Goal: Answer question/provide support: Answer question/provide support

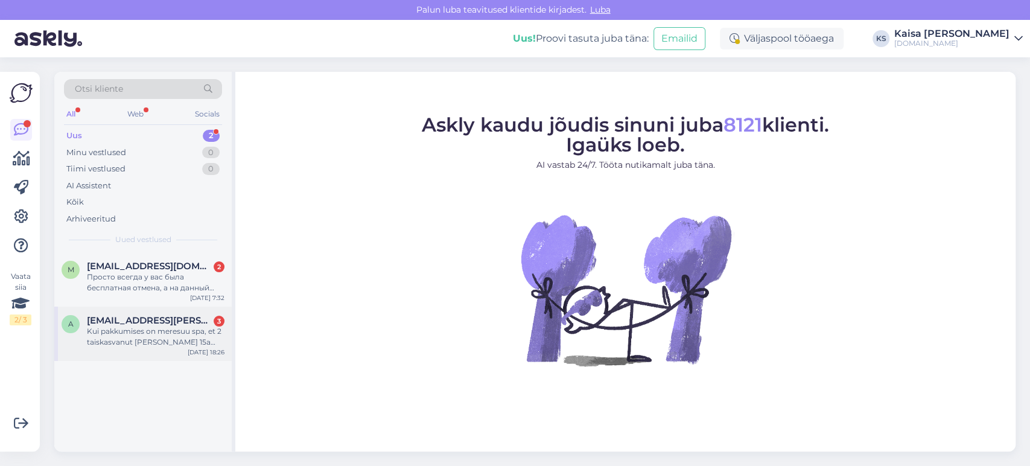
click at [145, 342] on div "Kui pakkumises on meresuu spa, et 2 taiskasvanut [PERSON_NAME] 15a laps tasuta …" at bounding box center [156, 337] width 138 height 22
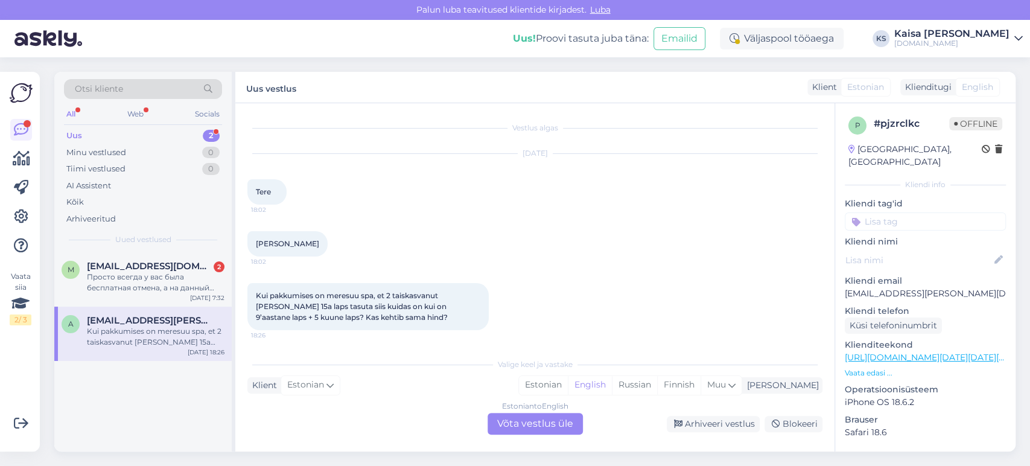
scroll to position [2, 0]
click at [876, 368] on p "Vaata edasi ..." at bounding box center [925, 373] width 161 height 11
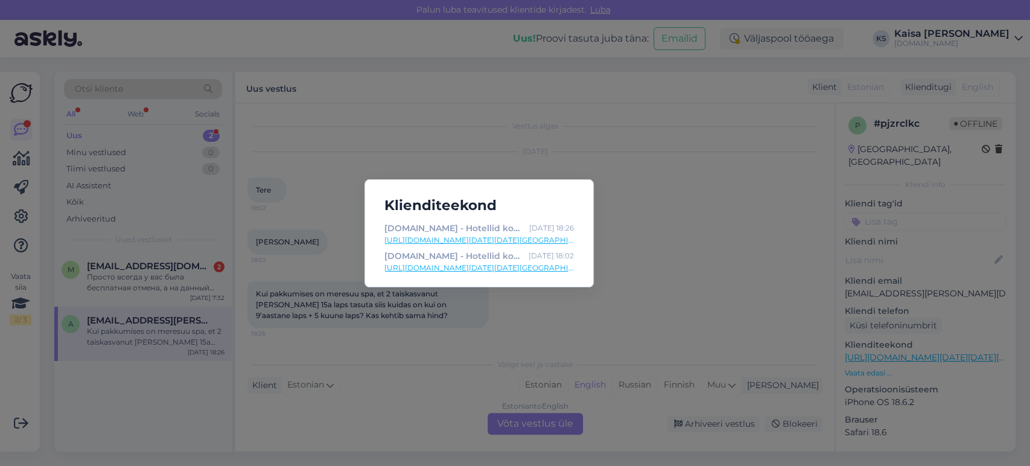
click at [523, 269] on link "[URL][DOMAIN_NAME][DATE][DATE][GEOGRAPHIC_DATA]" at bounding box center [480, 268] width 190 height 11
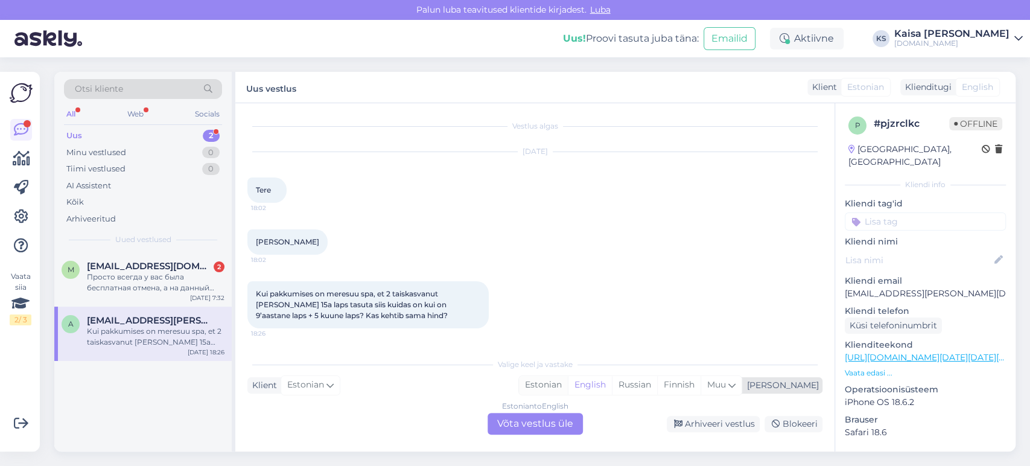
click at [568, 390] on div "Estonian" at bounding box center [543, 385] width 49 height 18
click at [570, 423] on div "Estonian to Estonian Võta vestlus üle" at bounding box center [535, 424] width 95 height 22
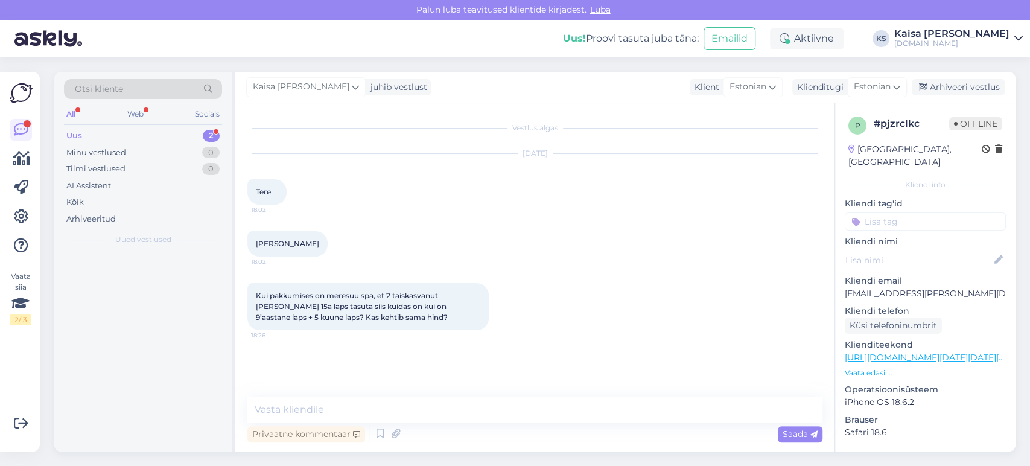
scroll to position [0, 0]
click at [547, 425] on div "Privaatne kommentaar Saada" at bounding box center [534, 434] width 575 height 23
click at [547, 407] on textarea at bounding box center [534, 409] width 575 height 25
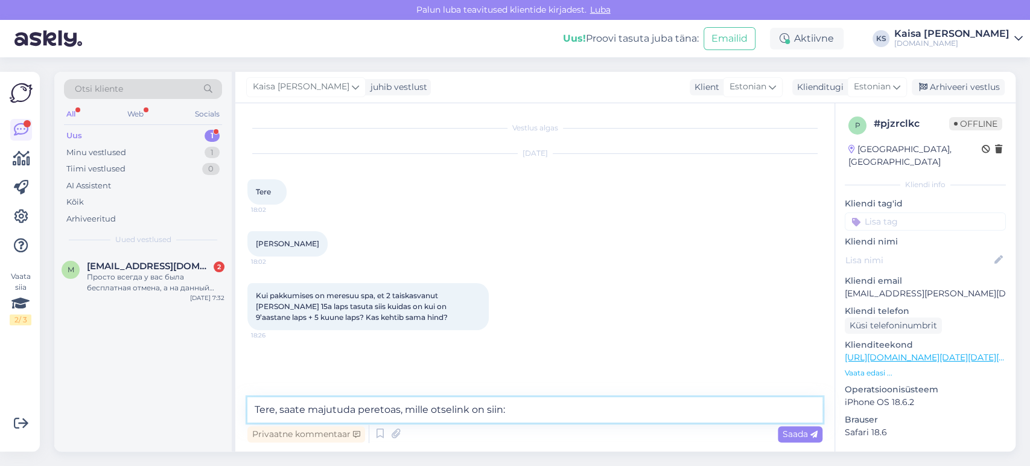
paste textarea "[URL][DOMAIN_NAME][DATE][DATE]"
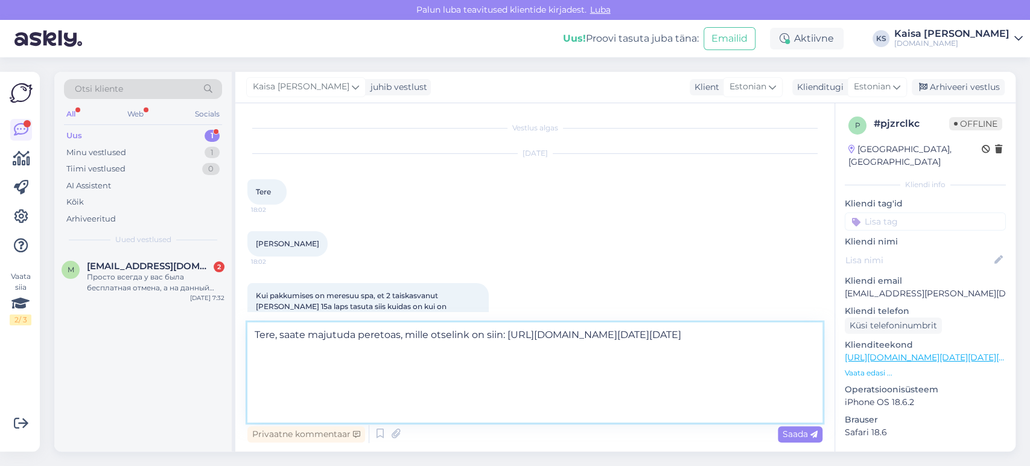
scroll to position [15, 0]
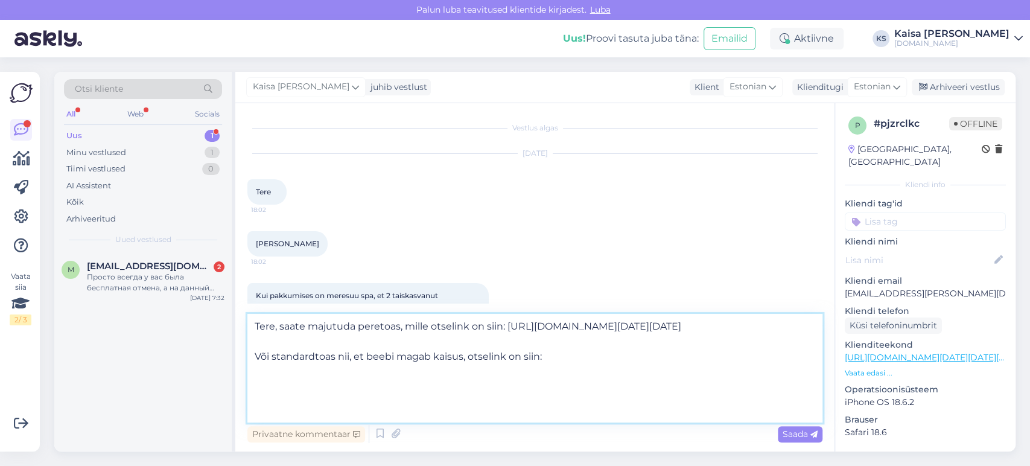
paste textarea "[URL][DOMAIN_NAME][PERSON_NAME][DATE][DATE]"
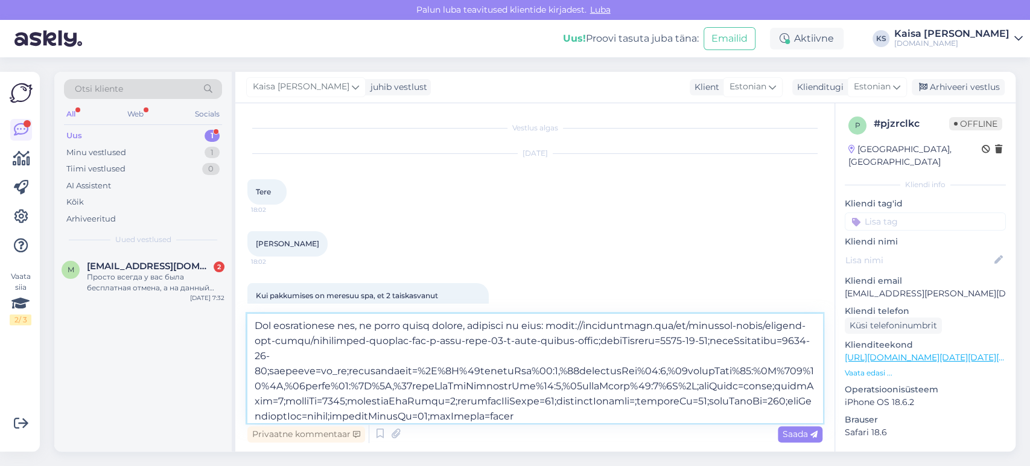
scroll to position [136, 0]
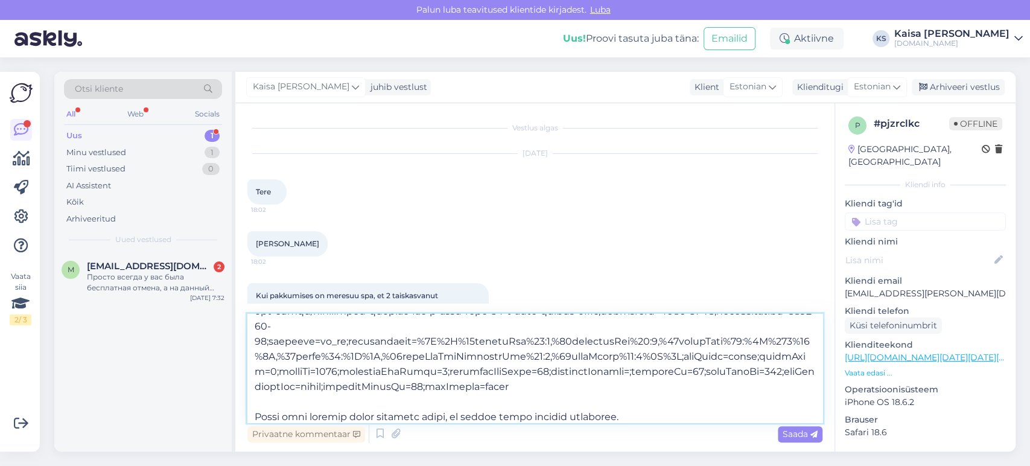
type textarea "Lore, ipsum dolorsit ametcons, adipi elitsedd ei temp: incid://utlaboreetdo.mag…"
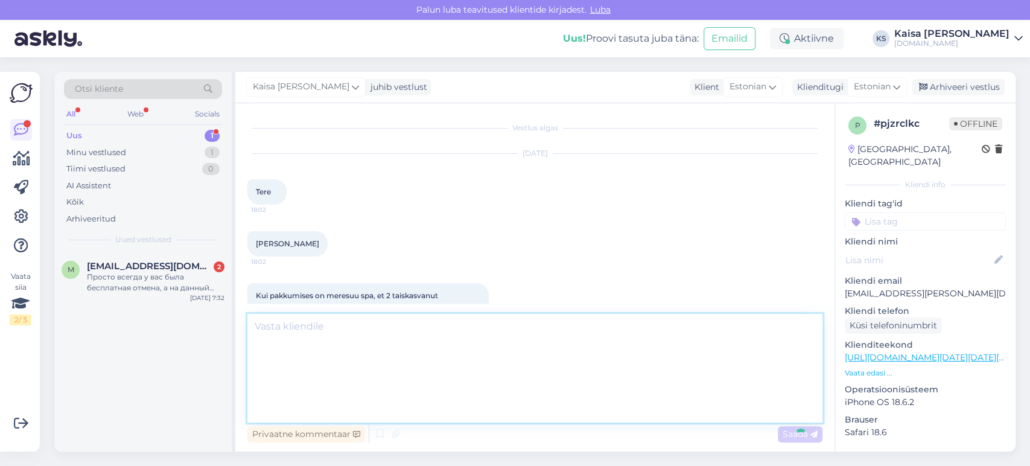
scroll to position [316, 0]
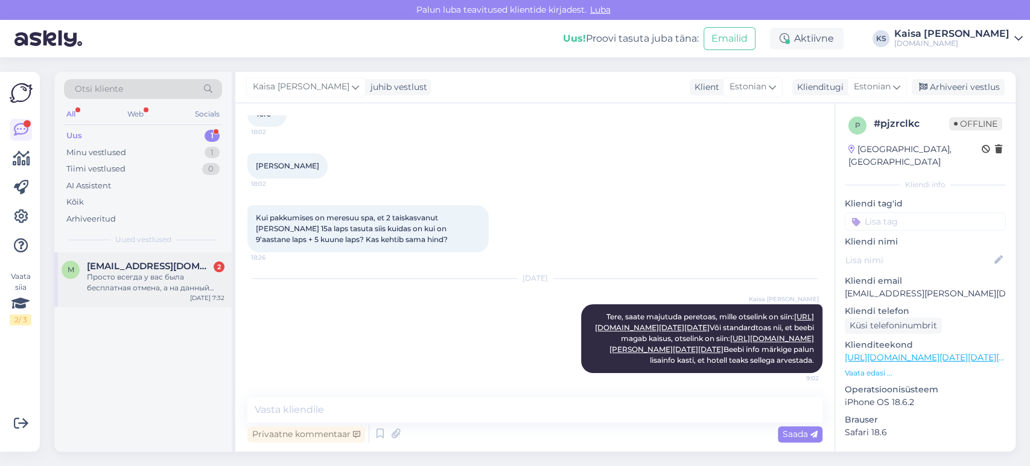
click at [158, 273] on div "Просто всегда у вас была бесплатная отмена, а на данный момент почему-то только…" at bounding box center [156, 283] width 138 height 22
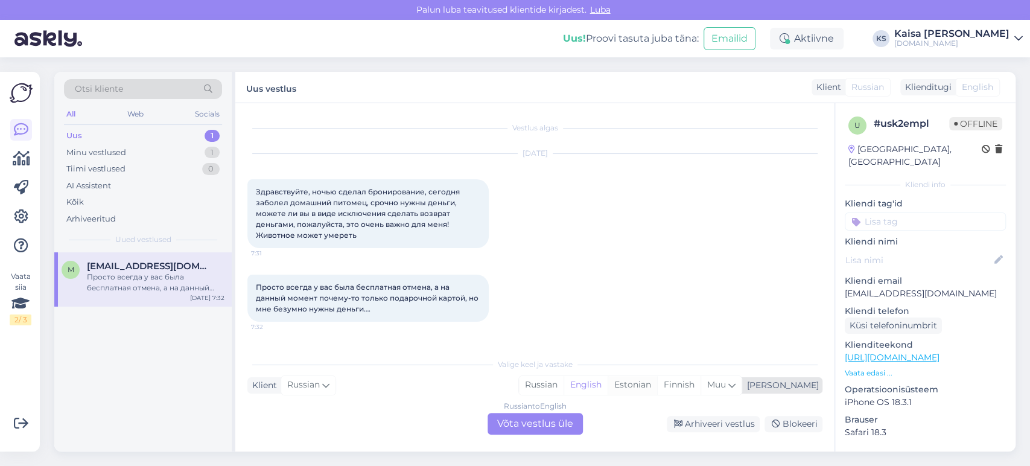
click at [657, 383] on div "Estonian" at bounding box center [632, 385] width 49 height 18
click at [551, 420] on div "Russian to Estonian Võta vestlus üle" at bounding box center [535, 424] width 95 height 22
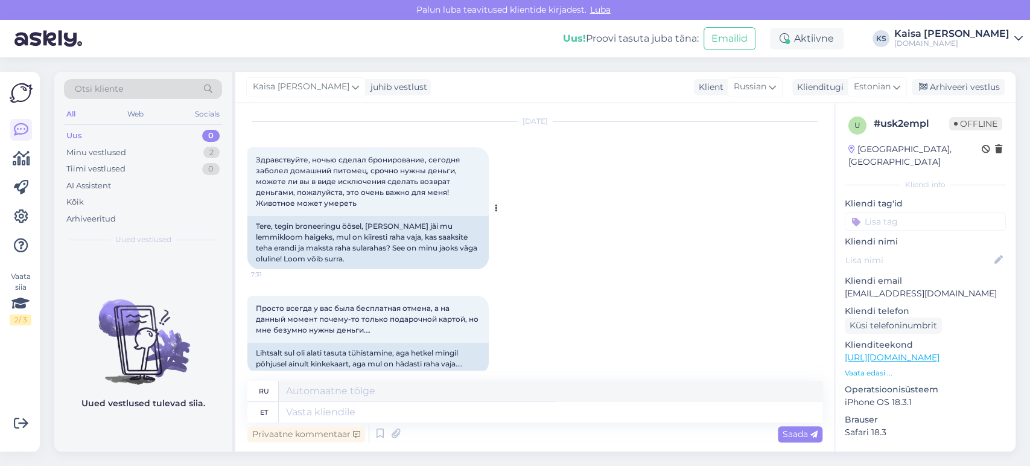
scroll to position [49, 0]
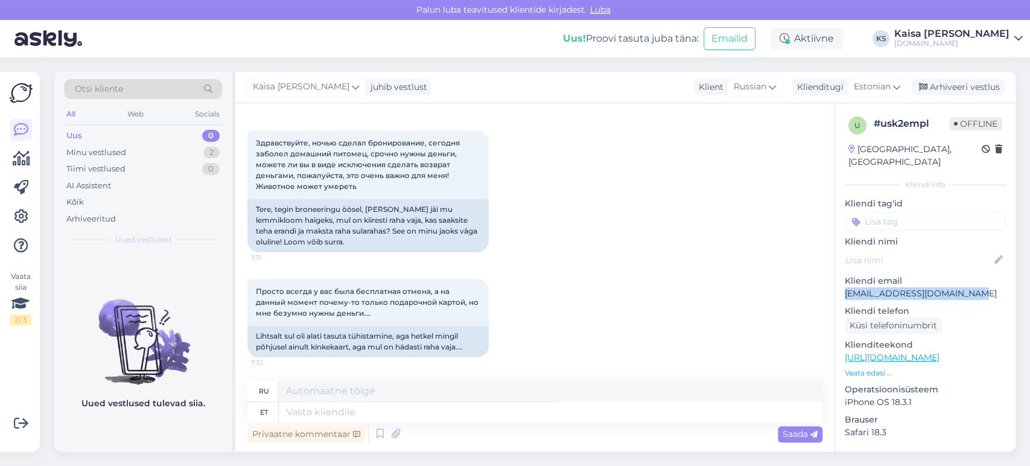
drag, startPoint x: 966, startPoint y: 280, endPoint x: 846, endPoint y: 280, distance: 120.7
click at [846, 287] on p "[EMAIL_ADDRESS][DOMAIN_NAME]" at bounding box center [925, 293] width 161 height 13
copy p "[EMAIL_ADDRESS][DOMAIN_NAME]"
click at [473, 412] on textarea at bounding box center [551, 412] width 544 height 21
type textarea "Tere,"
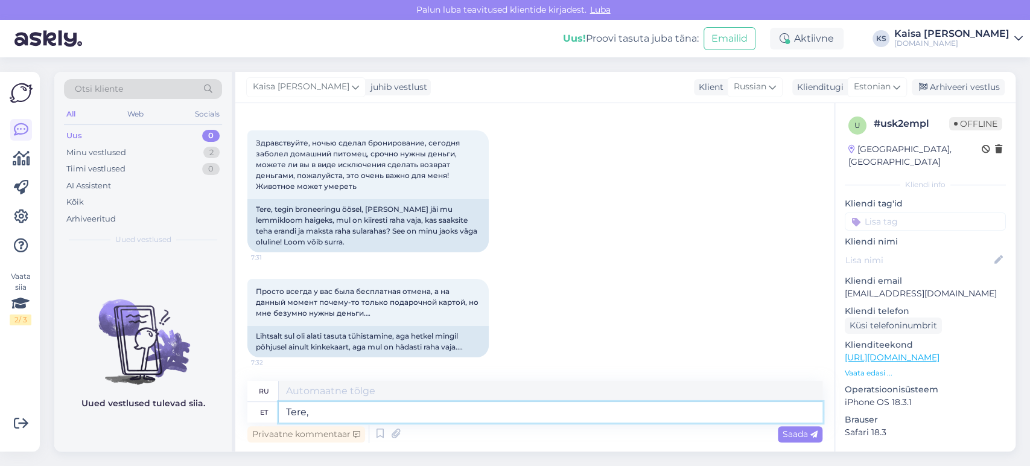
type textarea "Привет,"
type textarea "Tere, vastavalt"
type textarea "Привет, по словам"
type textarea "Tere, vastavalt tingimustele"
type textarea "Здравствуйте, согласно условиям"
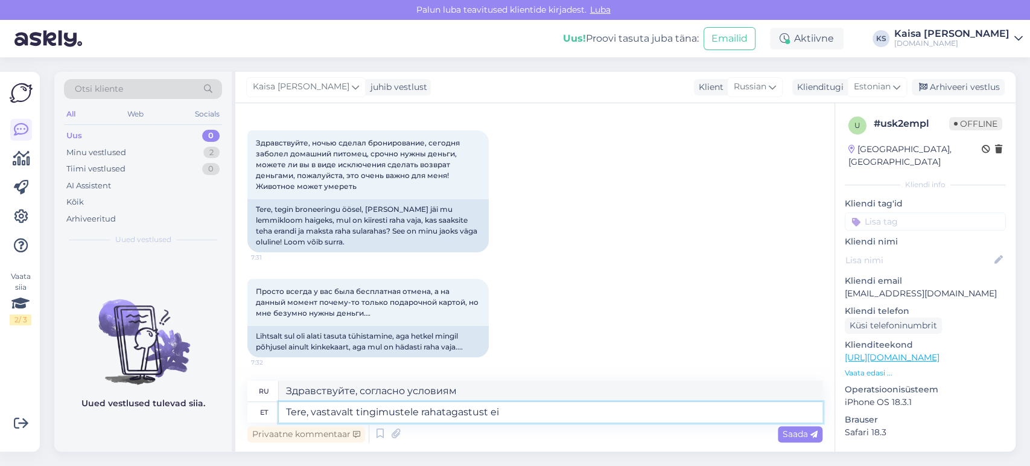
type textarea "Tere, vastavalt tingimustele rahatagastust ei"
type textarea "Здравствуйте, согласно условиям возврат возможен."
type textarea "Tere, vastavalt tingimustele rahatagastust ei te"
type textarea "Здравствуйте, согласно условиям возврат средств не предусмотрен."
type textarea "Tere, vastavalt tingimustele rahatagastust ei tehta, k"
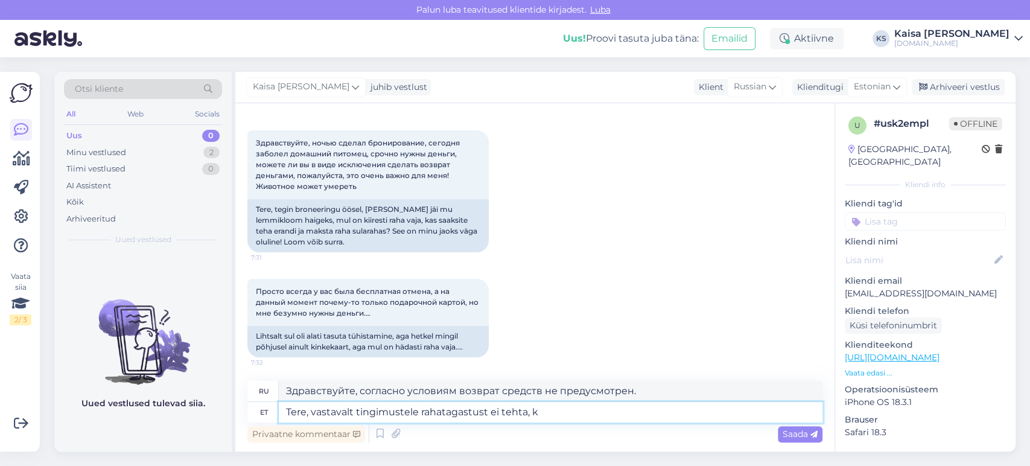
type textarea "Здравствуйте, согласно условиям возврат средств не производится."
type textarea "Tere, vastavalt tingimustele rahatagastust ei tehta, kuid t"
type textarea "Здравствуйте, согласно условиям возврат средств не предусмотрен, но"
type textarea "Tere, vastavalt tingimustele rahatagastust ei tehta, kuid tühistamise ee"
type textarea "Здравствуйте, согласно условиям возврата нет, но возможна отмена."
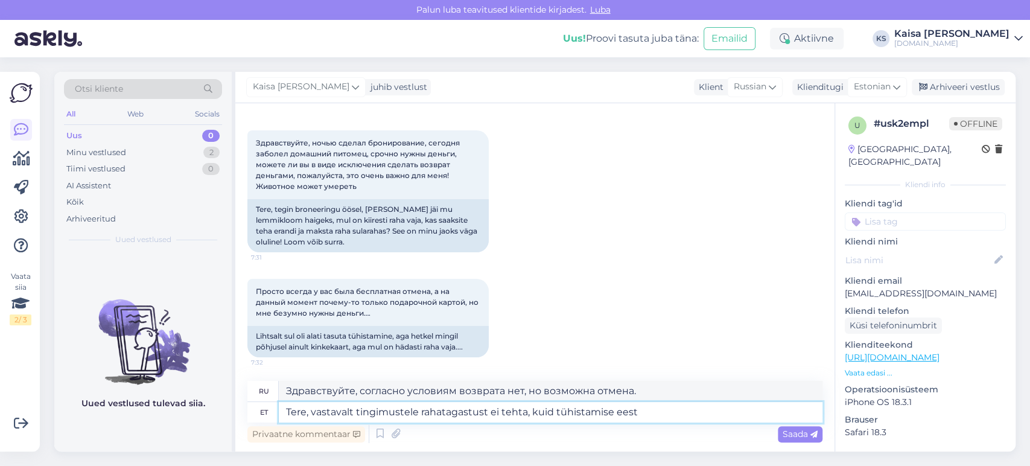
type textarea "Tere, vastavalt tingimustele rahatagastust ei tehta, kuid tühistamise eest s"
type textarea "Здравствуйте, согласно условиям возврат средств не предусмотрен, но взимается п…"
type textarea "Tere, vastavalt tingimustele rahatagastust ei tehta, kuid tühistamise eest saad…"
type textarea "Здравствуйте, согласно условиям, возврат средств не предусмотрен, но отмена зак…"
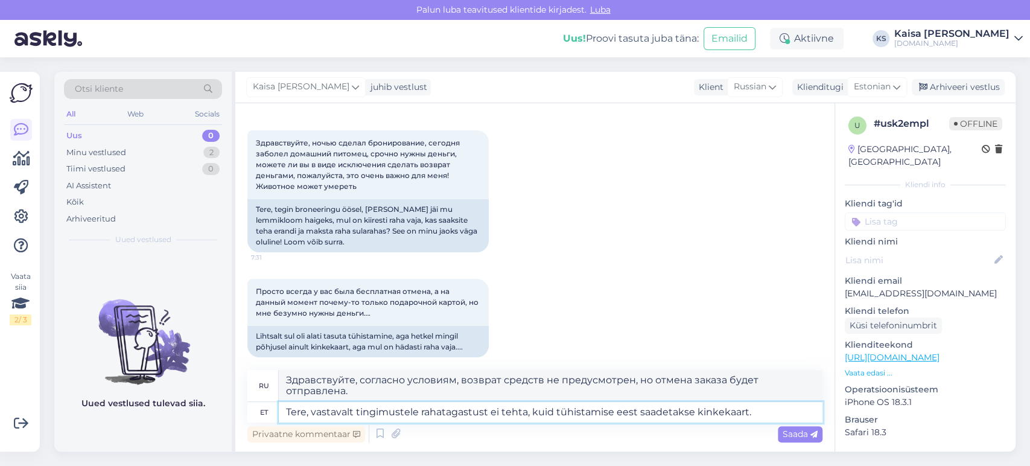
type textarea "Tere, vastavalt tingimustele rahatagastust ei tehta, kuid tühistamise eest saad…"
type textarea "Здравствуйте, согласно условиям возврат средств не производится, но будет отпра…"
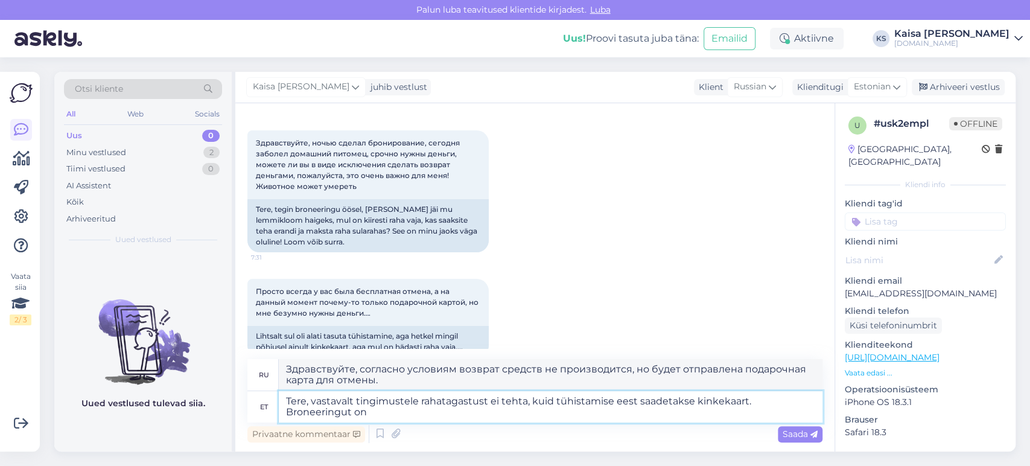
type textarea "Tere, vastavalt tingimustele rahatagastust ei tehta, kuid tühistamise eest saad…"
type textarea "Здравствуйте, согласно условиям, возврат средств не предусмотрен, но будет отпр…"
type textarea "Tere, vastavalt tingimustele rahatagastust ei tehta, kuid tühistamise eest saad…"
type textarea "Здравствуйте, согласно условиям, возврат средств не предусмотрен, но будет отпр…"
type textarea "Tere, vastavalt tingimustele rahatagastust ei tehta, kuid tühistamise eest saad…"
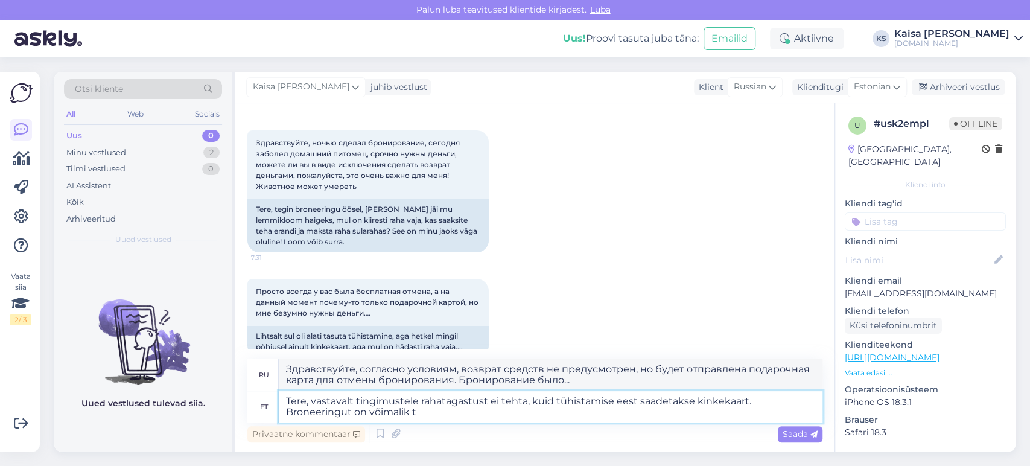
type textarea "Здравствуйте, согласно условиям, возврат средств не предусмотрен, но будет отпр…"
type textarea "Tere, vastavalt tingimustele rahatagastust ei tehta, kuid tühistamise eest saad…"
type textarea "Здравствуйте, согласно условиям, возврат средств не предусмотрен, но при отмене…"
type textarea "Tere, vastavalt tingimustele rahatagastust ei tehta, kuid tühistamise eest saad…"
type textarea "Здравствуйте, согласно условиям, возврат средств не предусмотрен, но при отмене…"
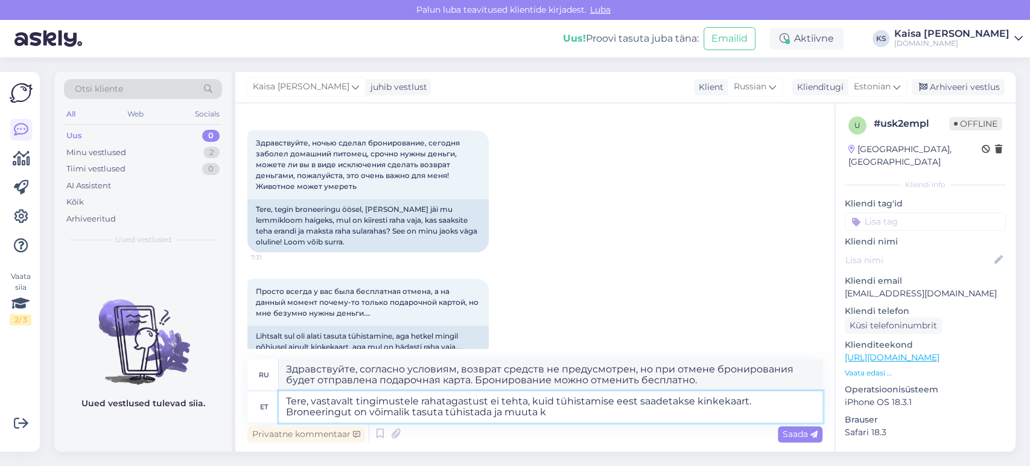
type textarea "Tere, vastavalt tingimustele rahatagastust ei tehta, kuid tühistamise eest saad…"
type textarea "Здравствуйте, согласно условиям, возврат средств не предусмотрен, но при отмене…"
type textarea "Tere, vastavalt tingimustele rahatagastust ei tehta, kuid tühistamise eest saad…"
type textarea "Здравствуйте, согласно условиям, возврат средств не предусмотрен, но при отмене…"
type textarea "Tere, vastavalt tingimustele rahatagastust ei tehta, kuid tühistamise eest saad…"
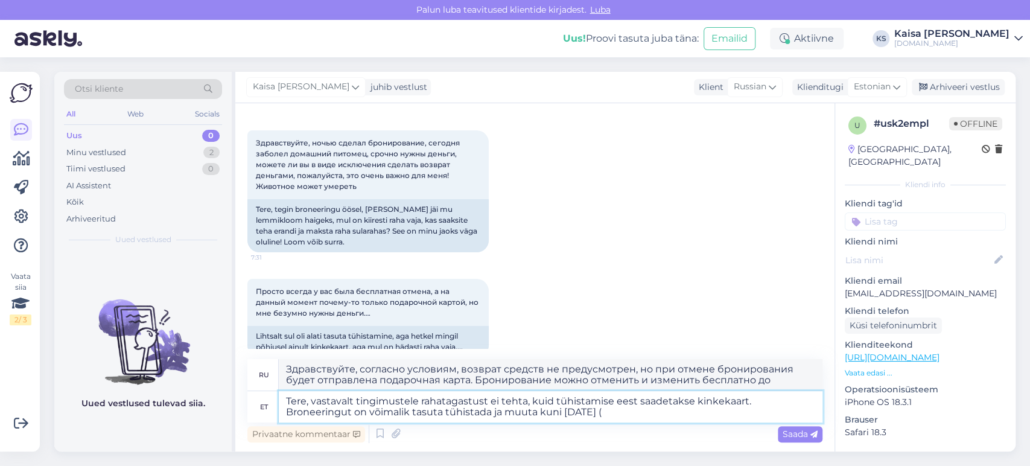
type textarea "Здравствуйте, согласно условиям, возврат средств не предусмотрен, но при отмене…"
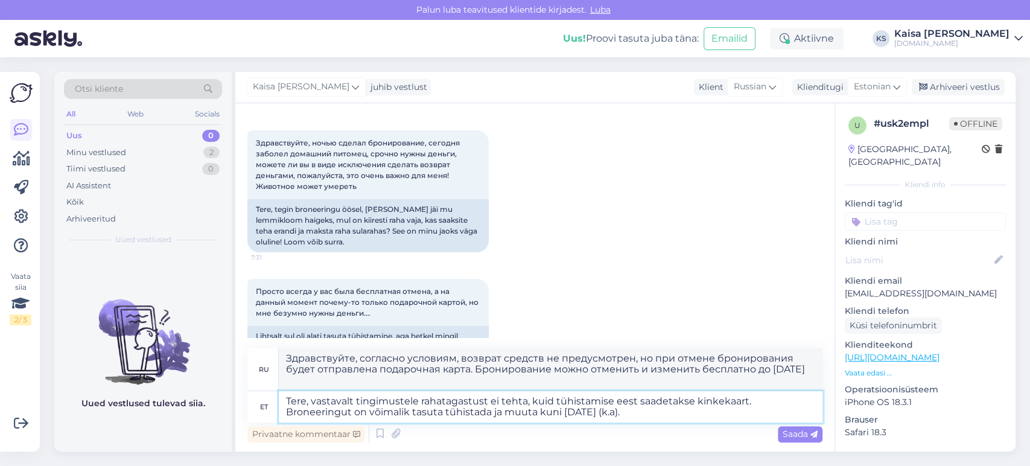
type textarea "Tere, vastavalt tingimustele rahatagastust ei tehta, kuid tühistamise eest saad…"
type textarea "Здравствуйте, согласно условиям, возврат средств не предусмотрен, но при отмене…"
type textarea "Tere, vastavalt tingimustele rahatagastust ei tehta, kuid tühistamise eest saad…"
click at [798, 431] on span "Saada" at bounding box center [800, 434] width 35 height 11
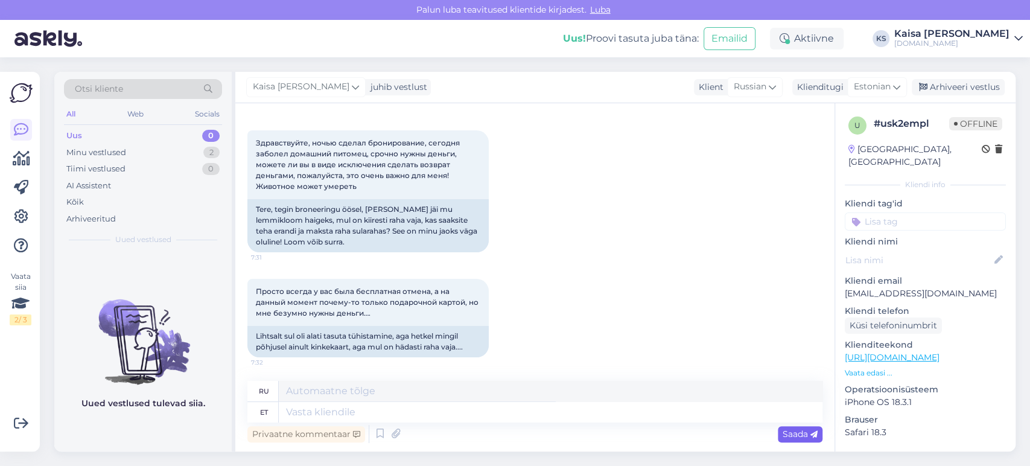
scroll to position [176, 0]
